Goal: Transaction & Acquisition: Book appointment/travel/reservation

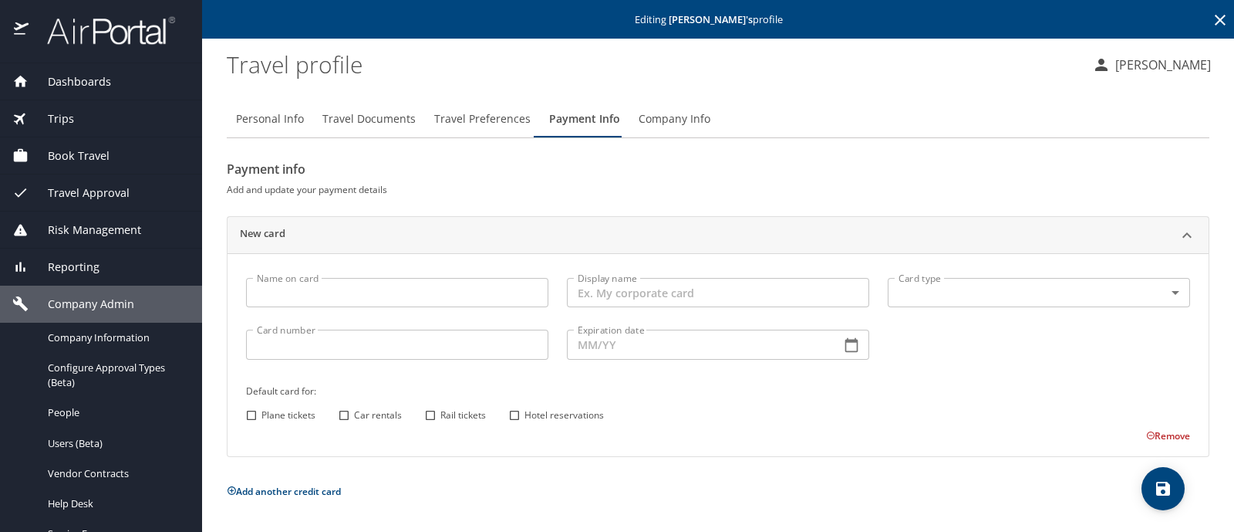
click at [424, 296] on input "Name on card" at bounding box center [397, 292] width 302 height 29
type input "Kevin Nehilla"
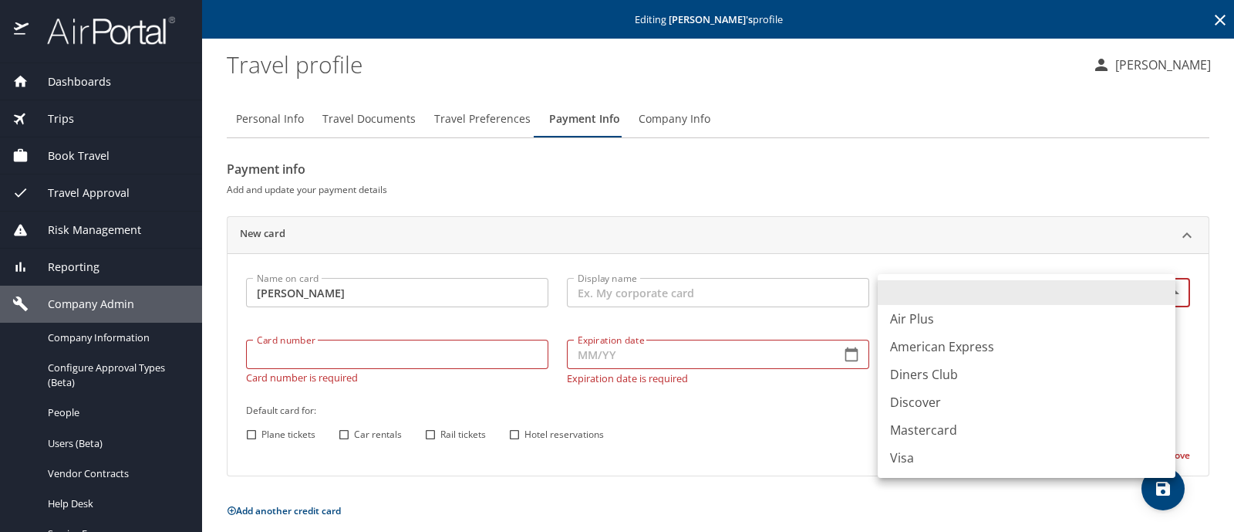
click at [920, 295] on body "Dashboards AirPortal 360™ Manager My Travel Dashboard Trips Airtinerary® Lookup…" at bounding box center [617, 266] width 1234 height 532
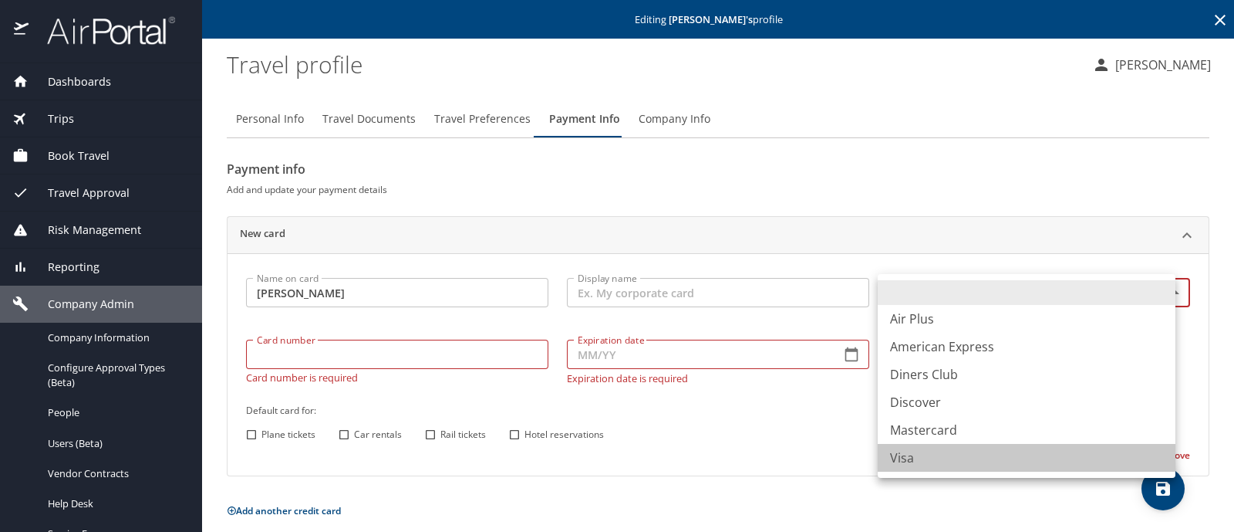
click at [910, 461] on li "Visa" at bounding box center [1027, 458] width 298 height 28
type input "VI"
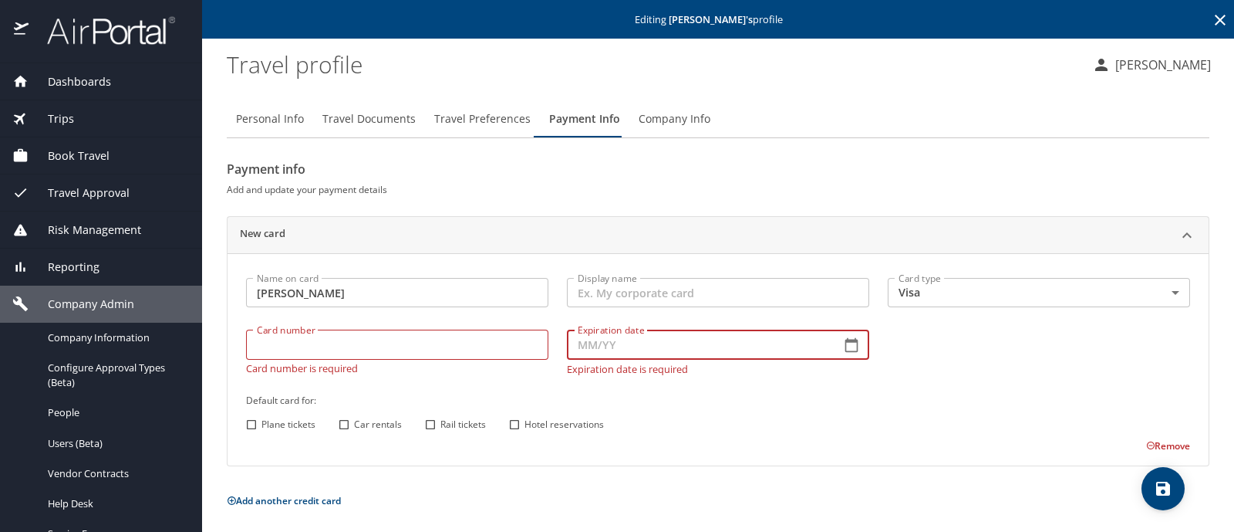
click at [596, 352] on input "Expiration date" at bounding box center [698, 343] width 262 height 29
type input "04/28"
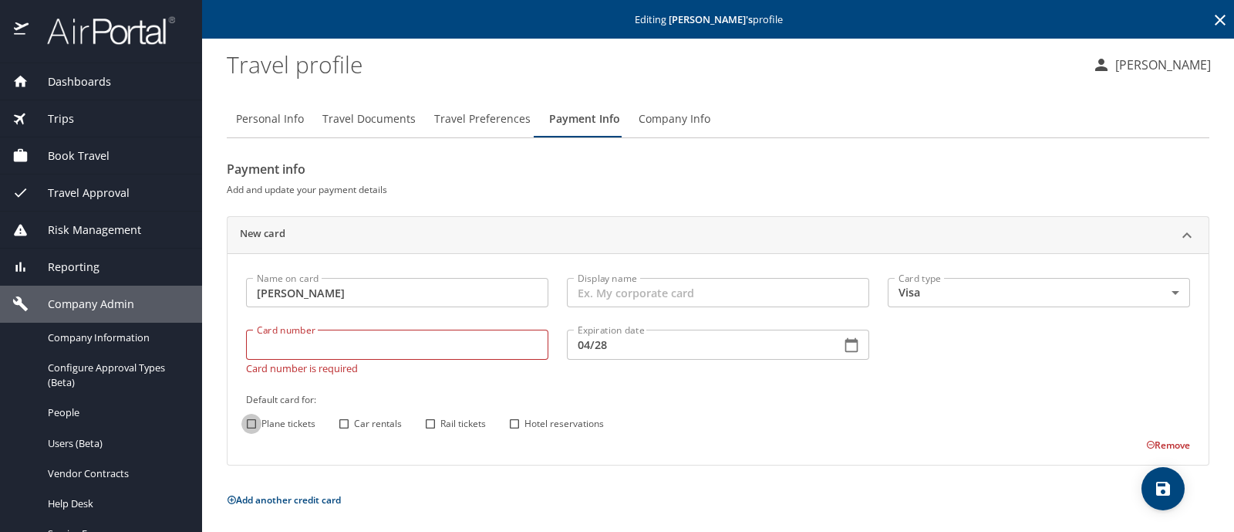
click at [252, 422] on input "Plane tickets" at bounding box center [251, 423] width 20 height 20
checkbox input "true"
click at [336, 422] on input "Car rentals" at bounding box center [344, 423] width 20 height 20
checkbox input "true"
click at [514, 422] on input "Hotel reservations" at bounding box center [515, 423] width 20 height 20
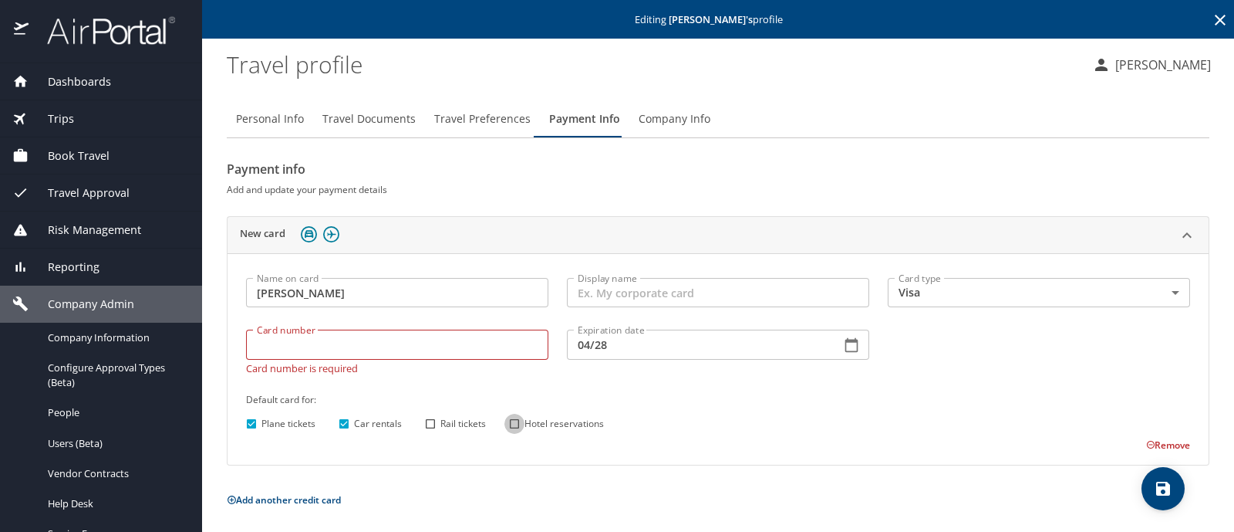
checkbox input "true"
paste input "4808017009633629"
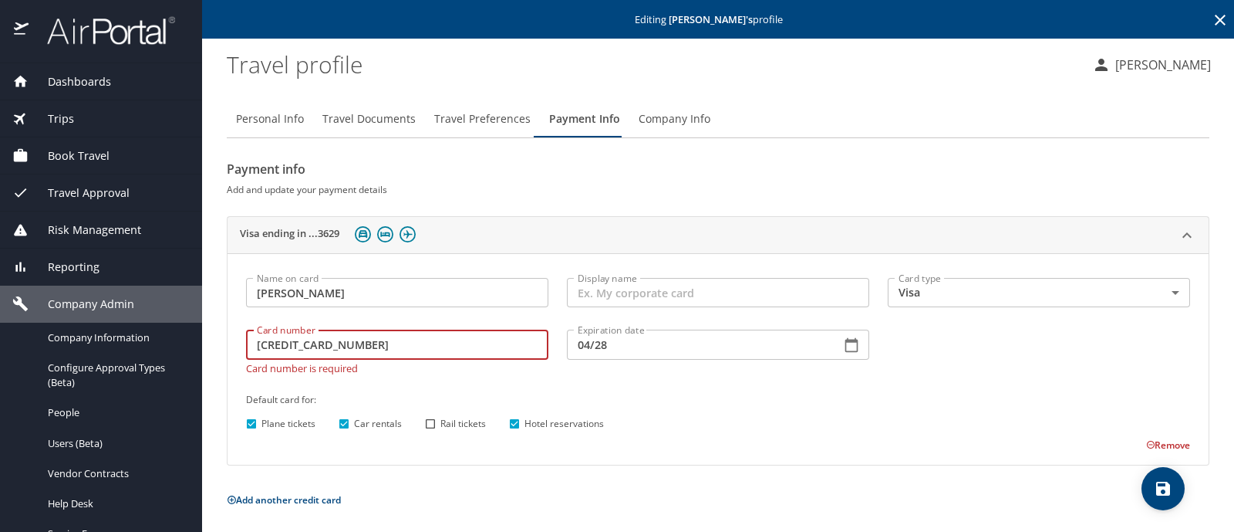
type input "4808017009633629"
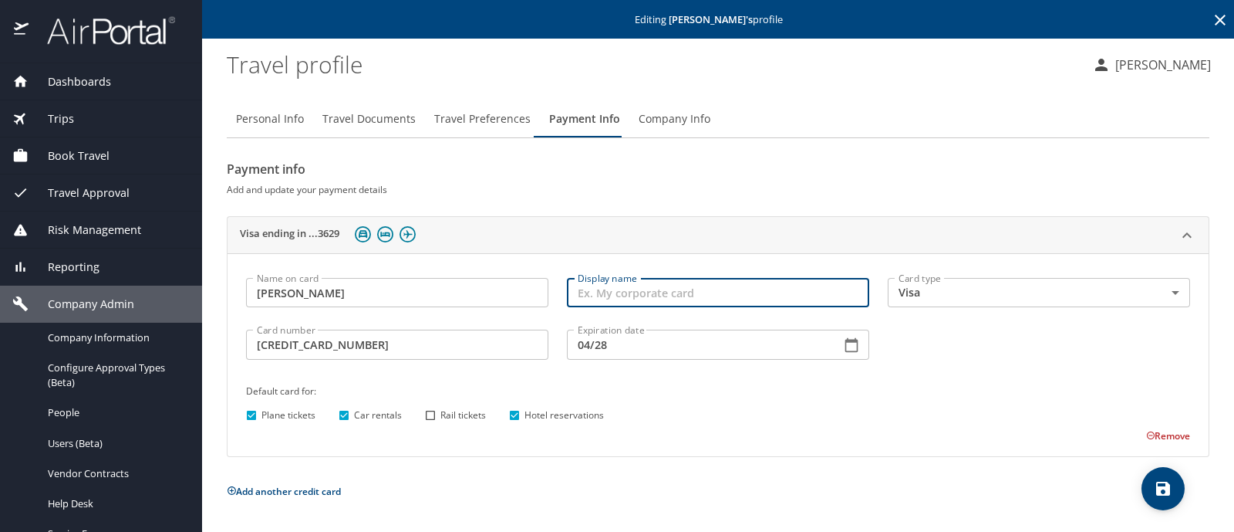
click at [599, 287] on input "Display name" at bounding box center [718, 292] width 302 height 29
type input "CVV 506"
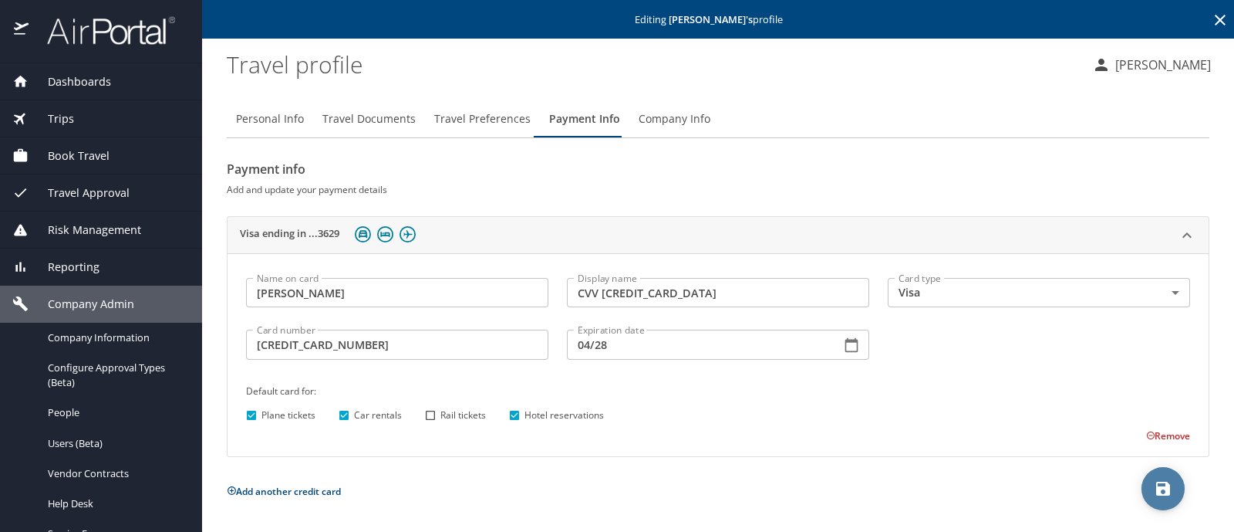
click at [1163, 488] on icon "save" at bounding box center [1163, 488] width 14 height 14
click at [81, 120] on div "Trips" at bounding box center [100, 118] width 177 height 17
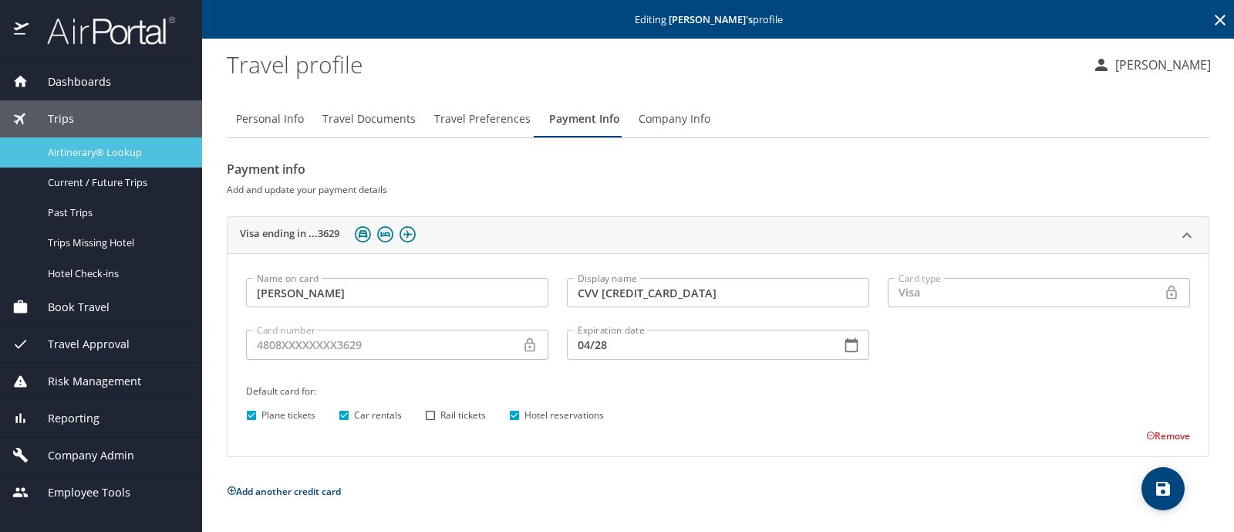
click at [135, 148] on span "Airtinerary® Lookup" at bounding box center [116, 152] width 136 height 15
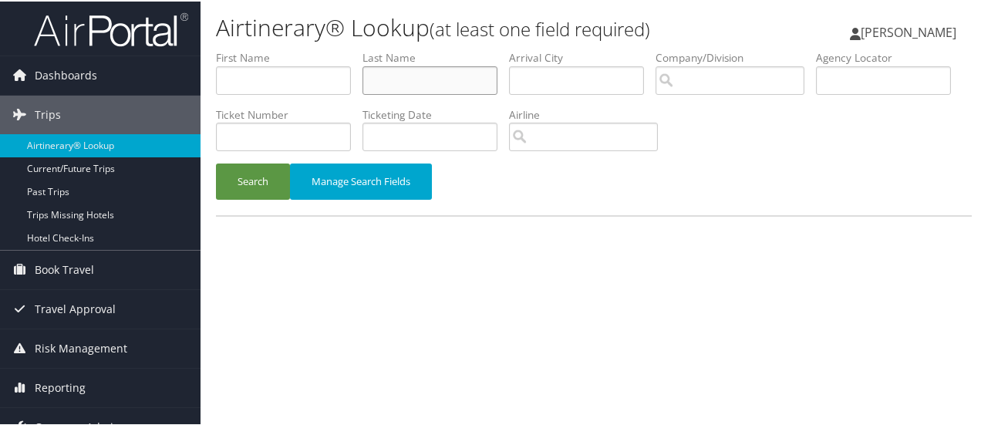
click at [423, 79] on input "text" at bounding box center [430, 79] width 135 height 29
type input "[PERSON_NAME]"
click at [216, 162] on button "Search" at bounding box center [253, 180] width 74 height 36
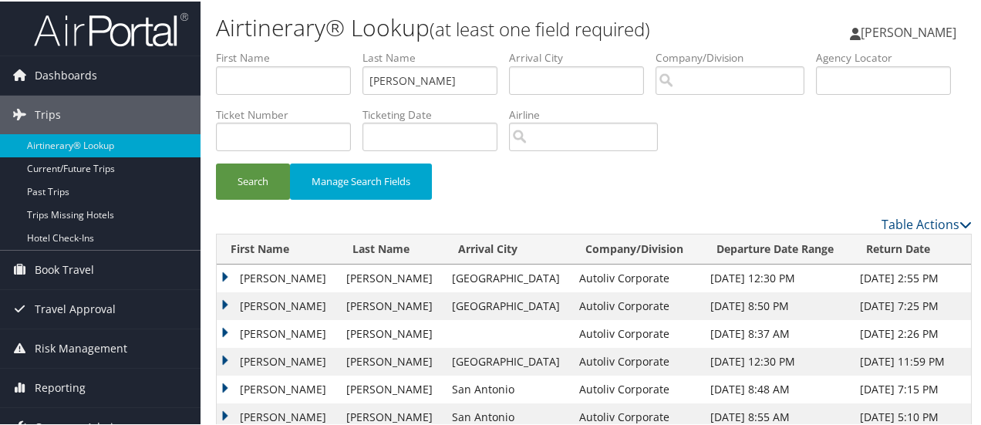
click at [222, 272] on td "[PERSON_NAME]" at bounding box center [278, 277] width 122 height 28
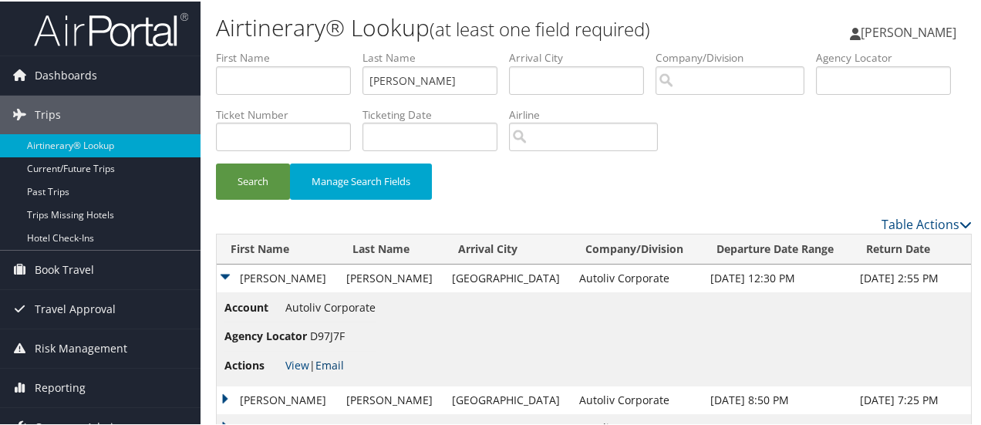
click at [330, 361] on link "Email" at bounding box center [330, 363] width 29 height 15
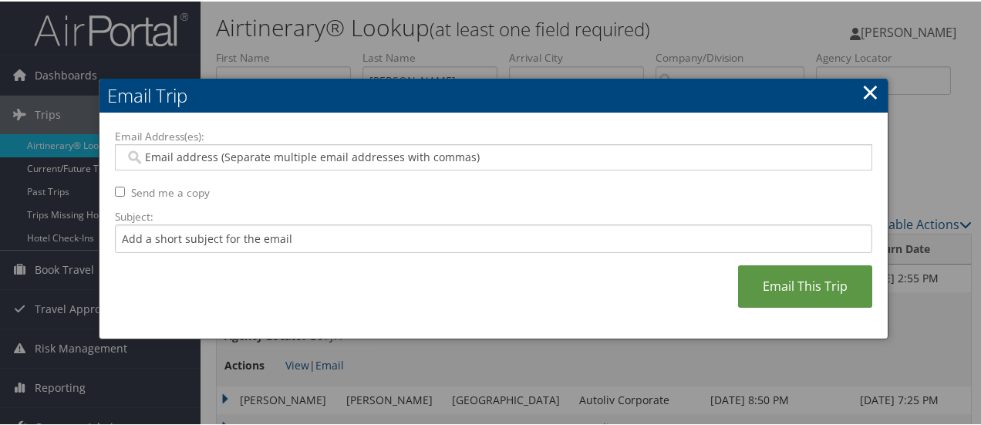
click at [251, 157] on input "Email Address(es):" at bounding box center [494, 155] width 738 height 15
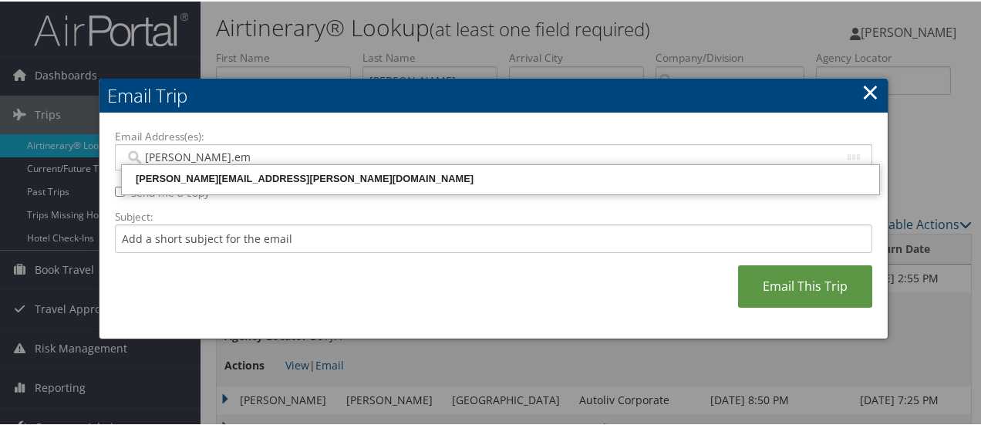
type input "[PERSON_NAME].emm"
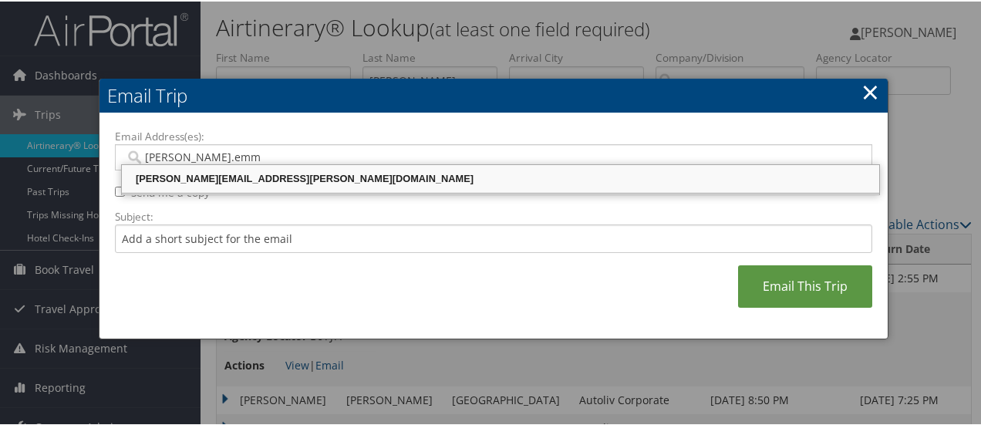
click at [263, 177] on div "[PERSON_NAME][EMAIL_ADDRESS][PERSON_NAME][DOMAIN_NAME]" at bounding box center [500, 177] width 753 height 15
type input "[PERSON_NAME][EMAIL_ADDRESS][PERSON_NAME][DOMAIN_NAME]"
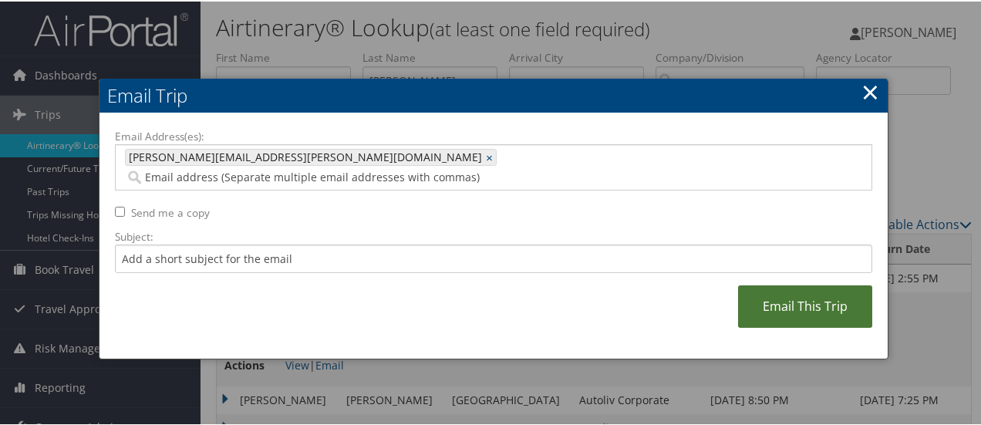
click at [792, 284] on link "Email This Trip" at bounding box center [805, 305] width 134 height 42
